Goal: Transaction & Acquisition: Subscribe to service/newsletter

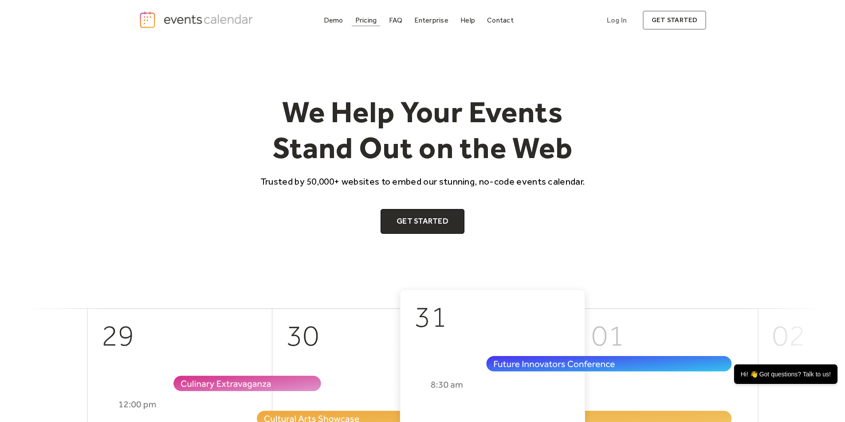
click at [372, 20] on div "Pricing" at bounding box center [366, 20] width 22 height 5
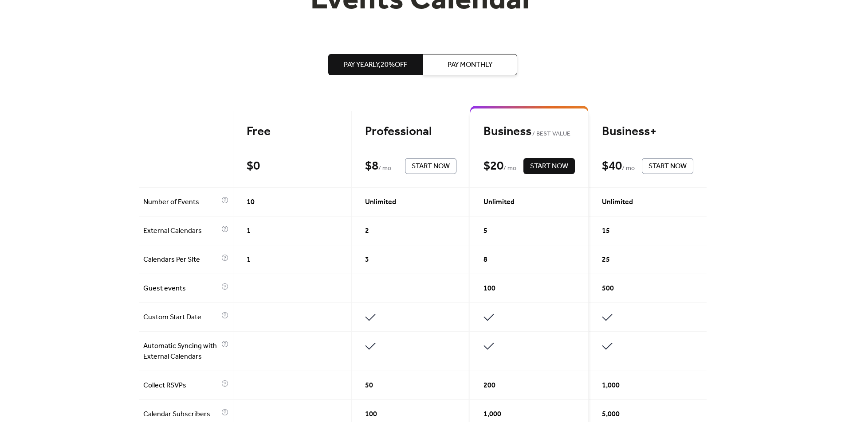
scroll to position [133, 0]
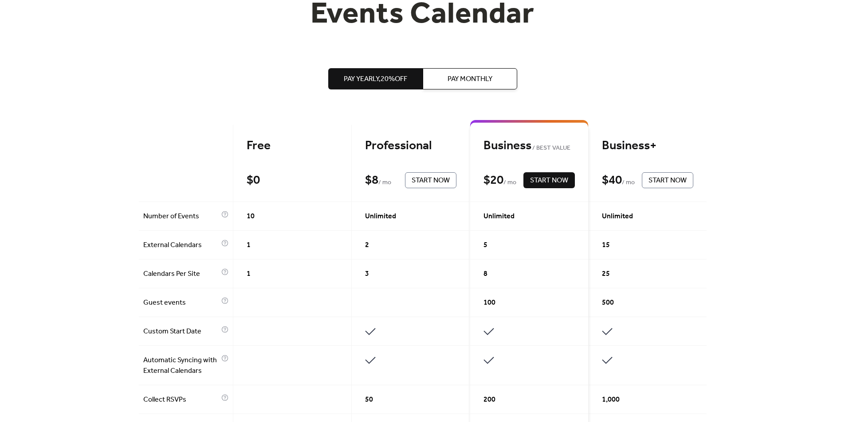
click at [134, 172] on div "Get the best of your Events Calendar Pay Yearly, 20% off Pay Monthly Free $ 0 S…" at bounding box center [422, 417] width 845 height 1020
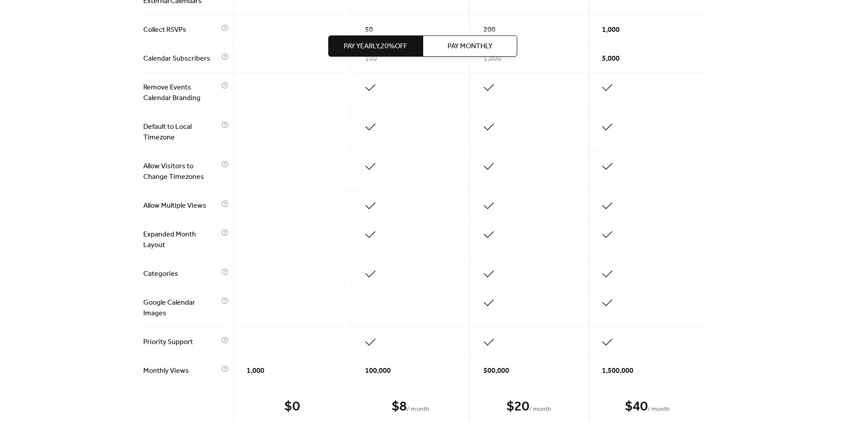
scroll to position [488, 0]
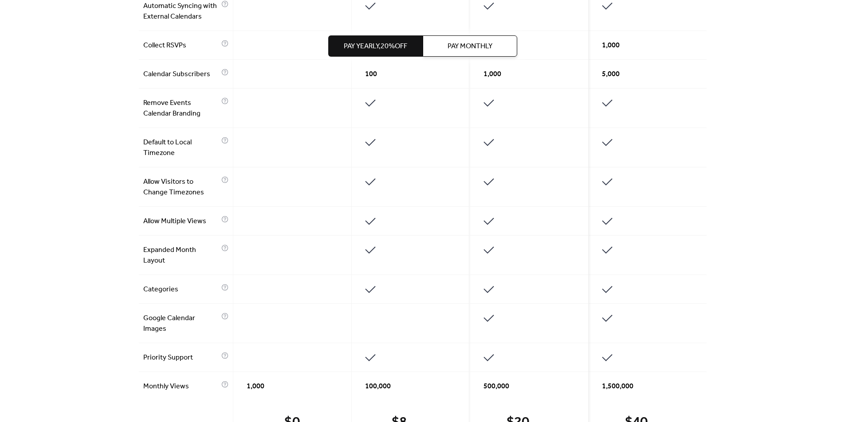
click at [783, 35] on div "Get the best of your Events Calendar Pay Yearly, 20% off Pay Monthly Free $ 0 S…" at bounding box center [422, 63] width 845 height 1020
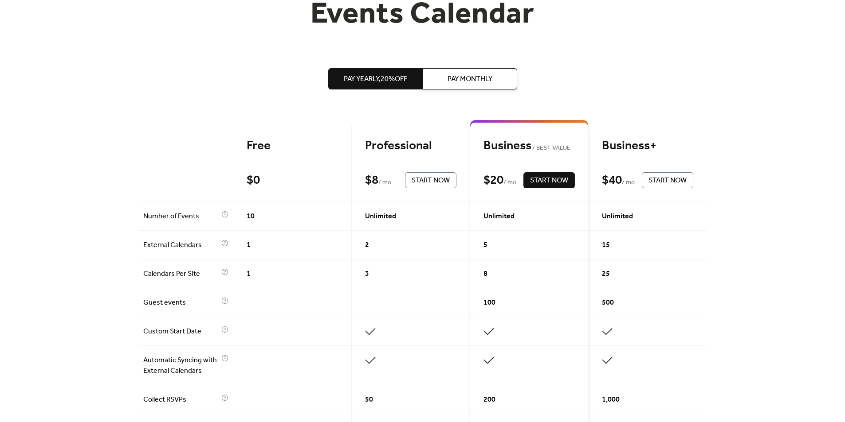
scroll to position [0, 0]
